Goal: Information Seeking & Learning: Find contact information

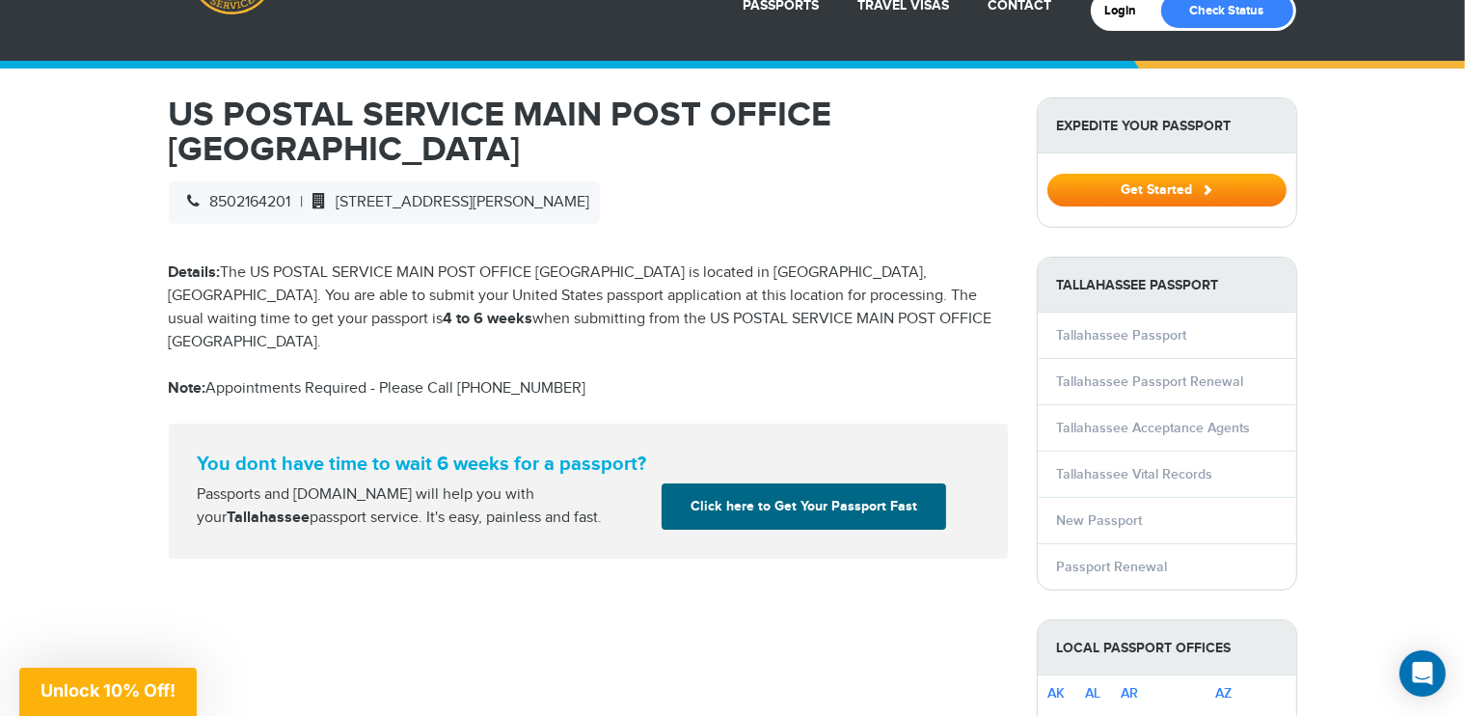
scroll to position [153, 0]
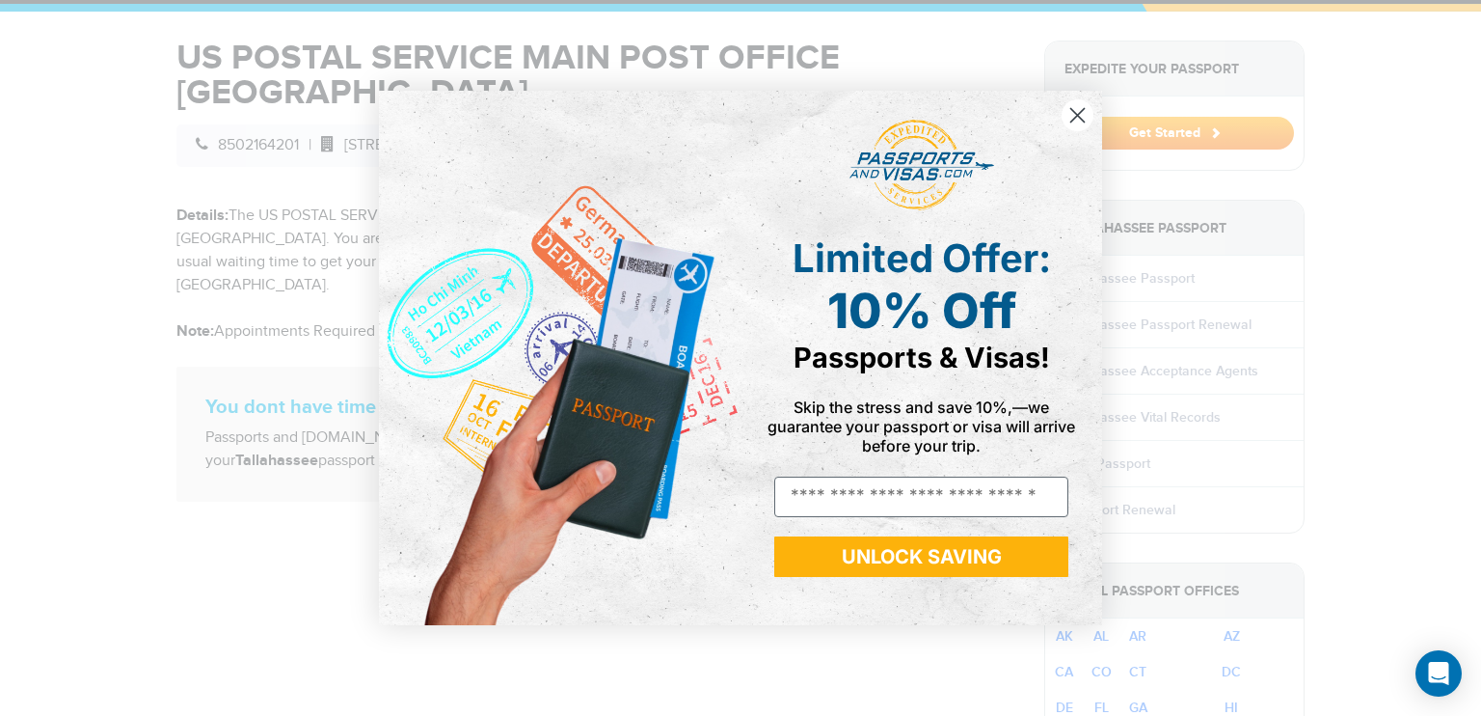
click at [1067, 105] on circle "Close dialog" at bounding box center [1078, 115] width 32 height 32
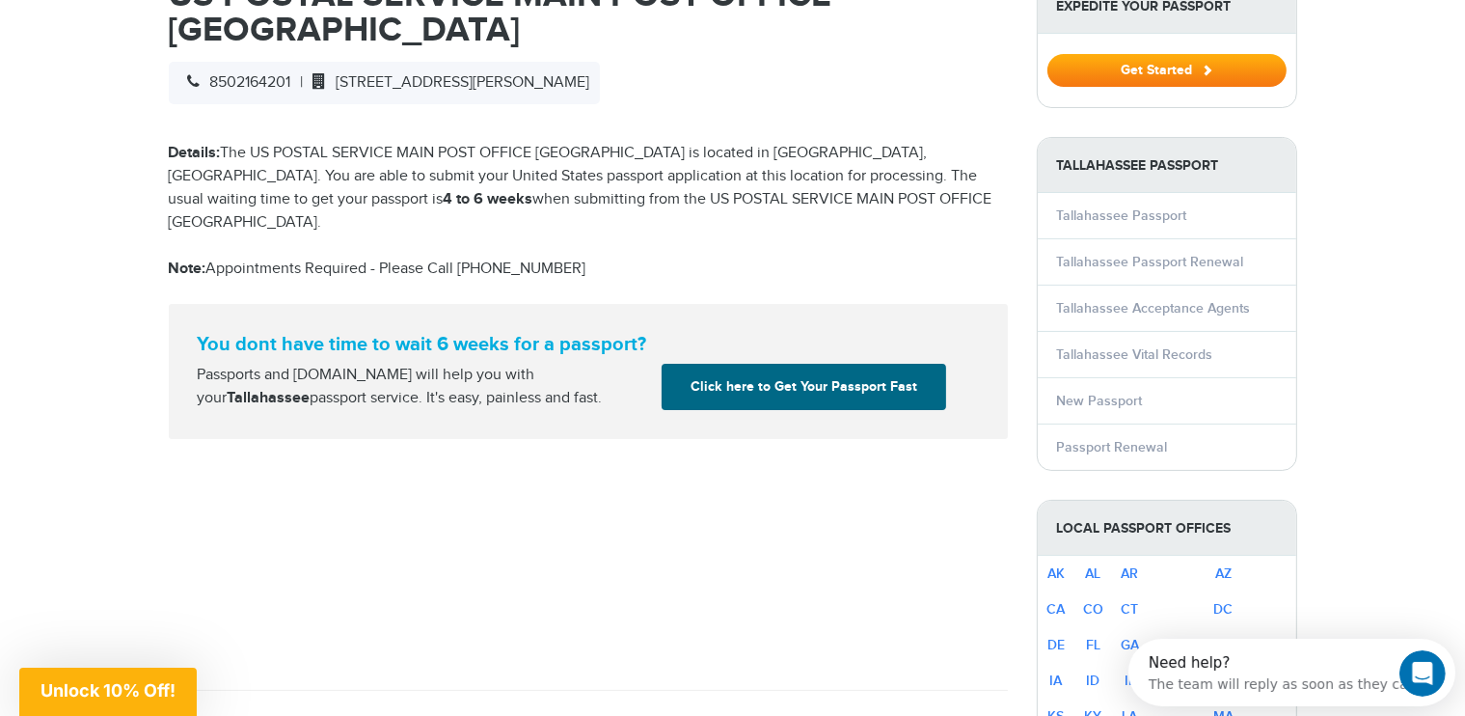
scroll to position [222, 0]
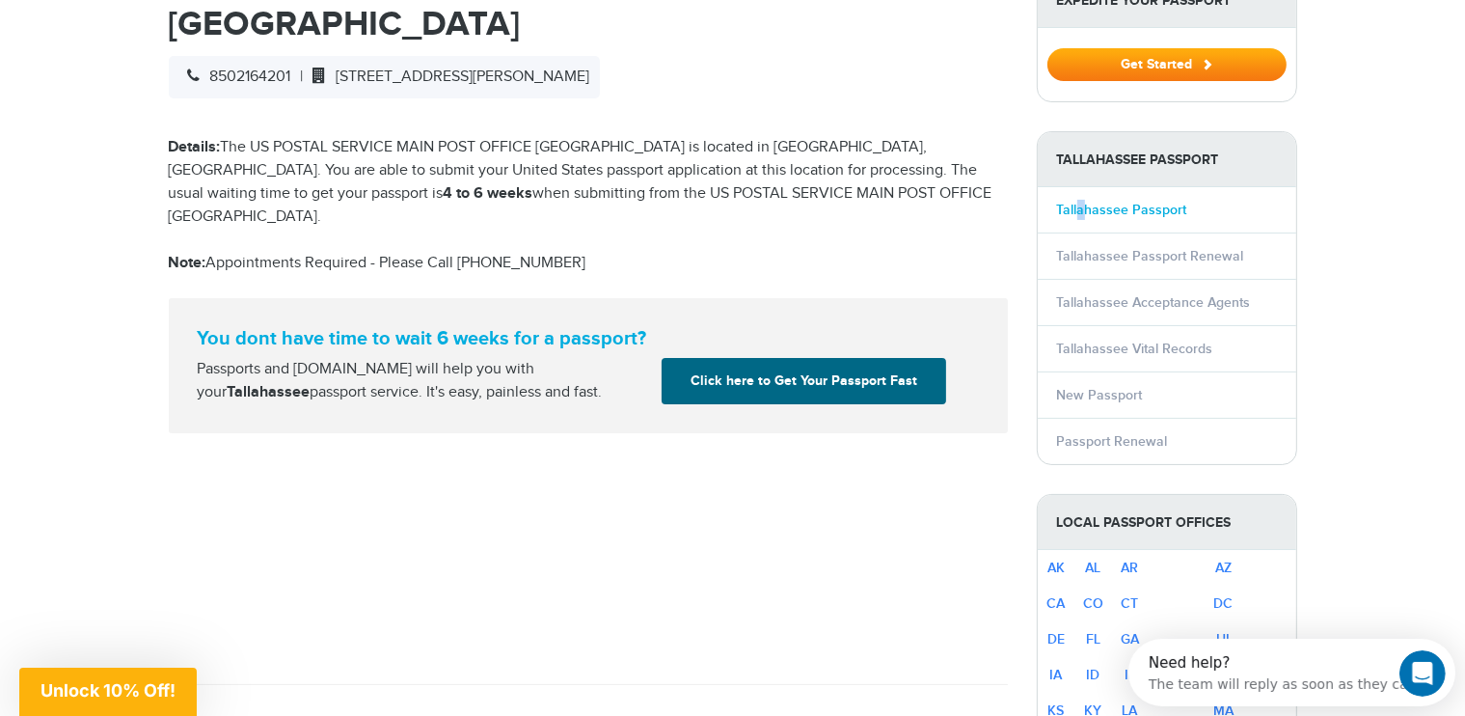
drag, startPoint x: 1077, startPoint y: 195, endPoint x: 1080, endPoint y: 207, distance: 12.9
click at [1080, 207] on li "Tallahassee Passport" at bounding box center [1167, 209] width 258 height 45
click at [1080, 207] on link "Tallahassee Passport" at bounding box center [1122, 210] width 130 height 16
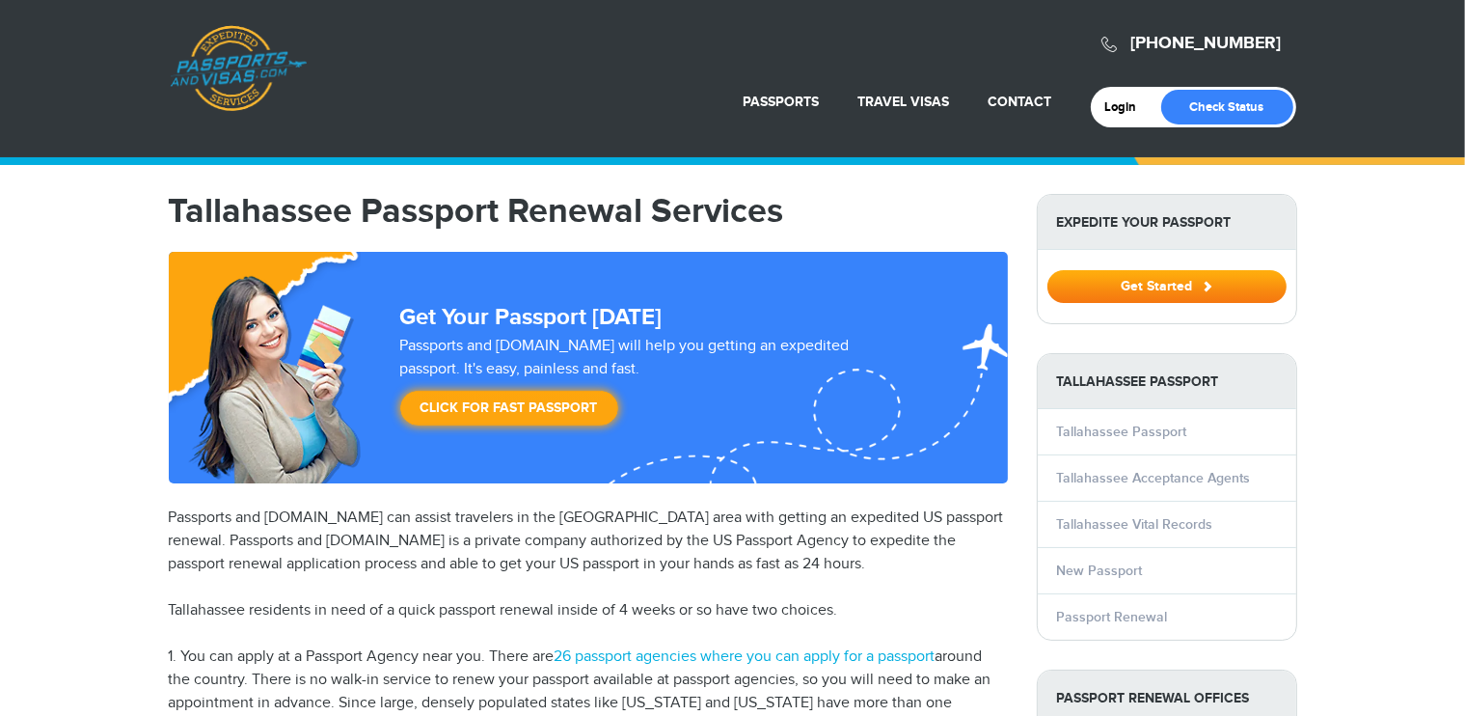
select select "**********"
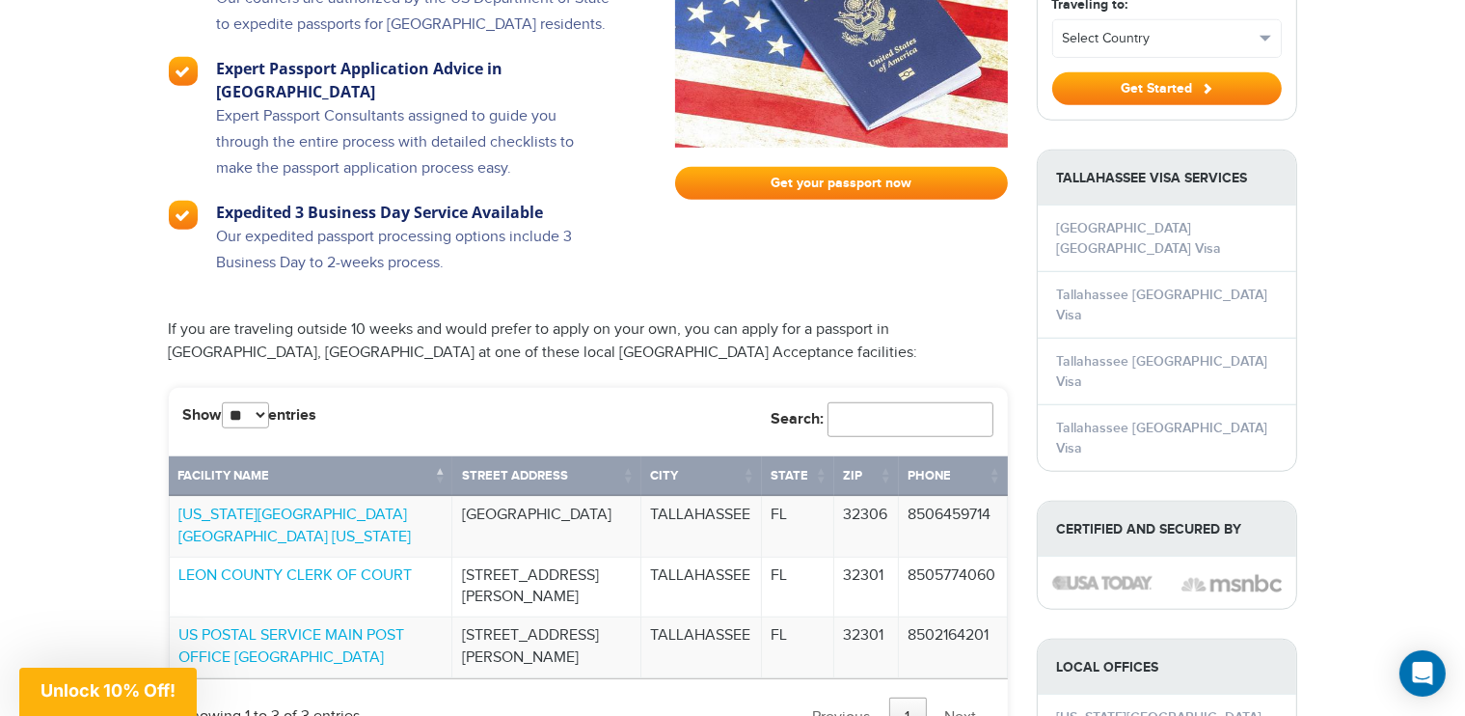
scroll to position [1373, 0]
click at [321, 626] on link "US POSTAL SERVICE MAIN POST OFFICE [GEOGRAPHIC_DATA]" at bounding box center [292, 646] width 226 height 41
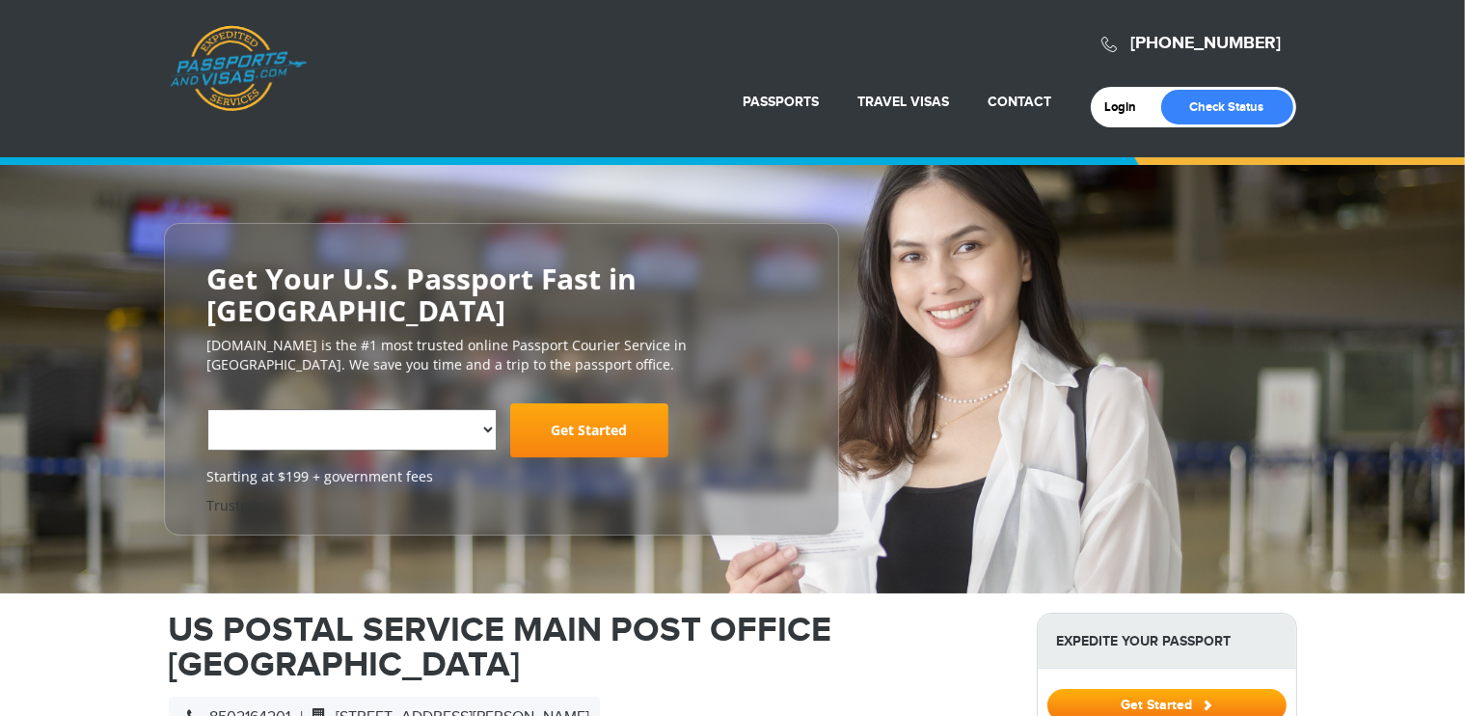
select select "**********"
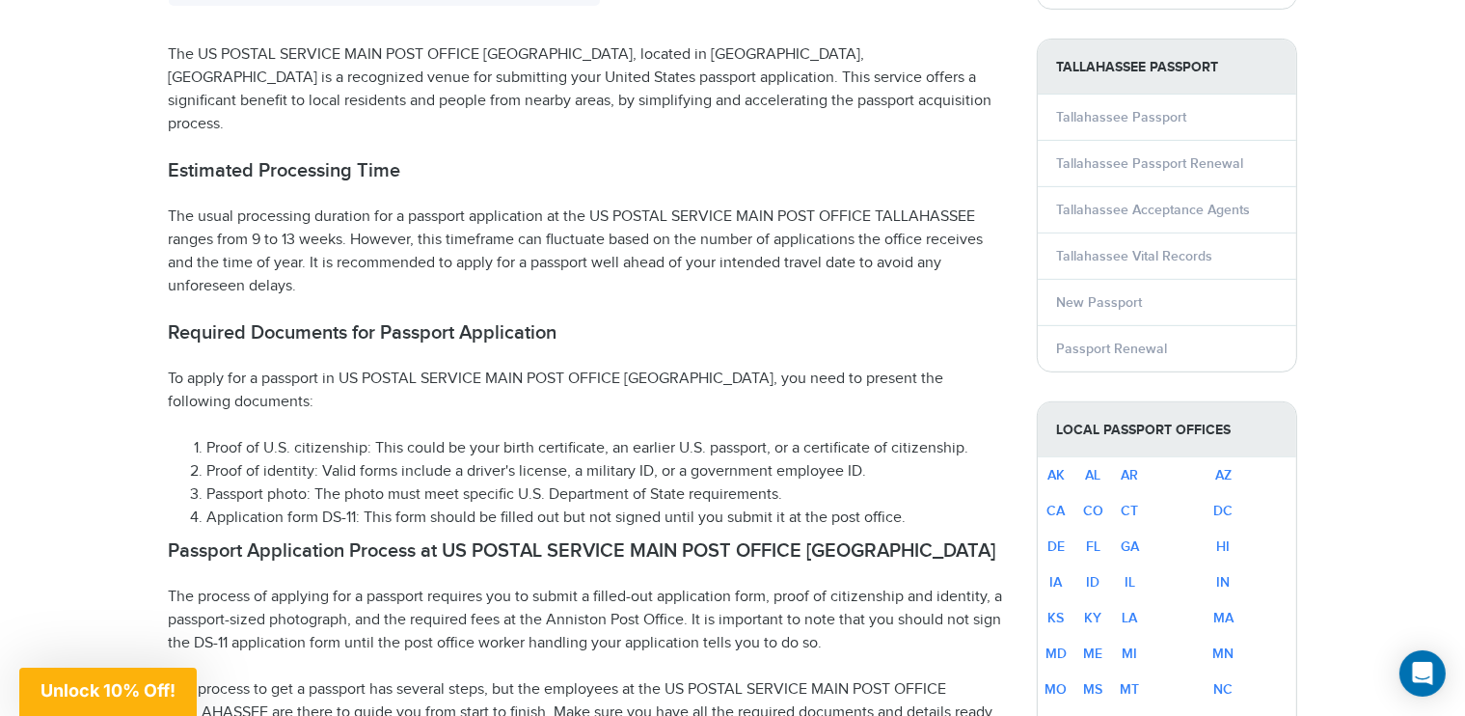
scroll to position [809, 0]
